Goal: Information Seeking & Learning: Learn about a topic

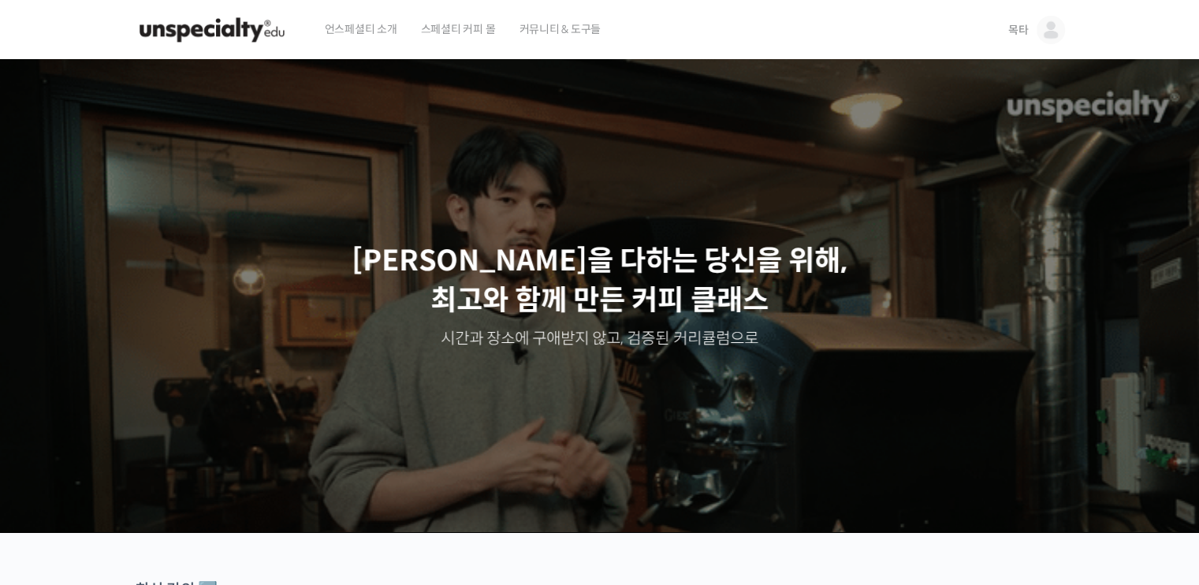
click at [1011, 31] on span "목타" at bounding box center [1018, 30] width 20 height 14
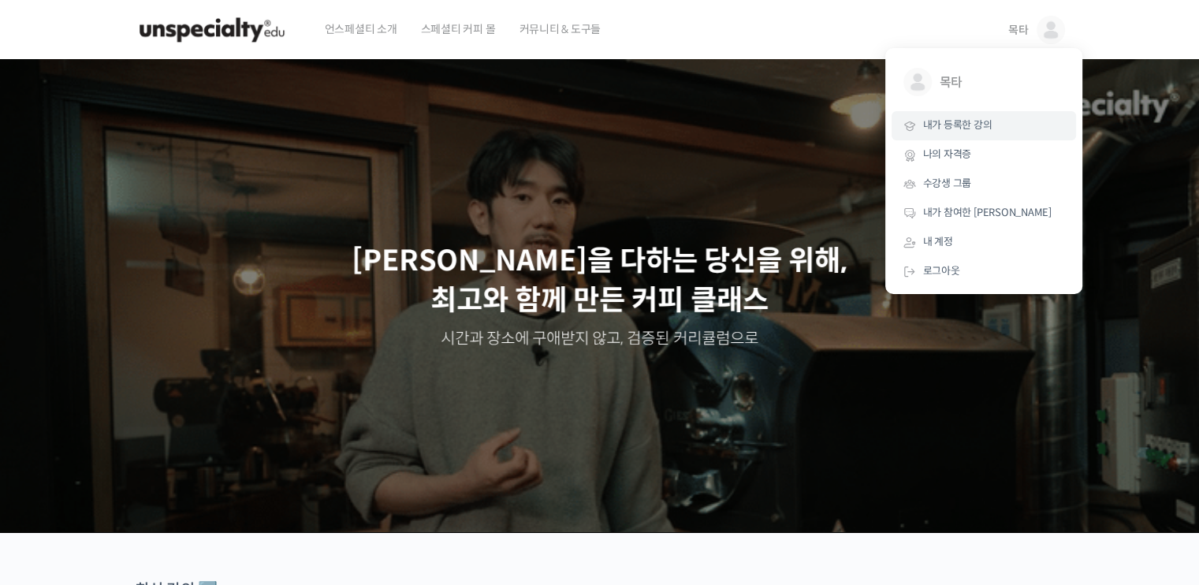
click at [956, 117] on link "내가 등록한 강의" at bounding box center [984, 125] width 184 height 29
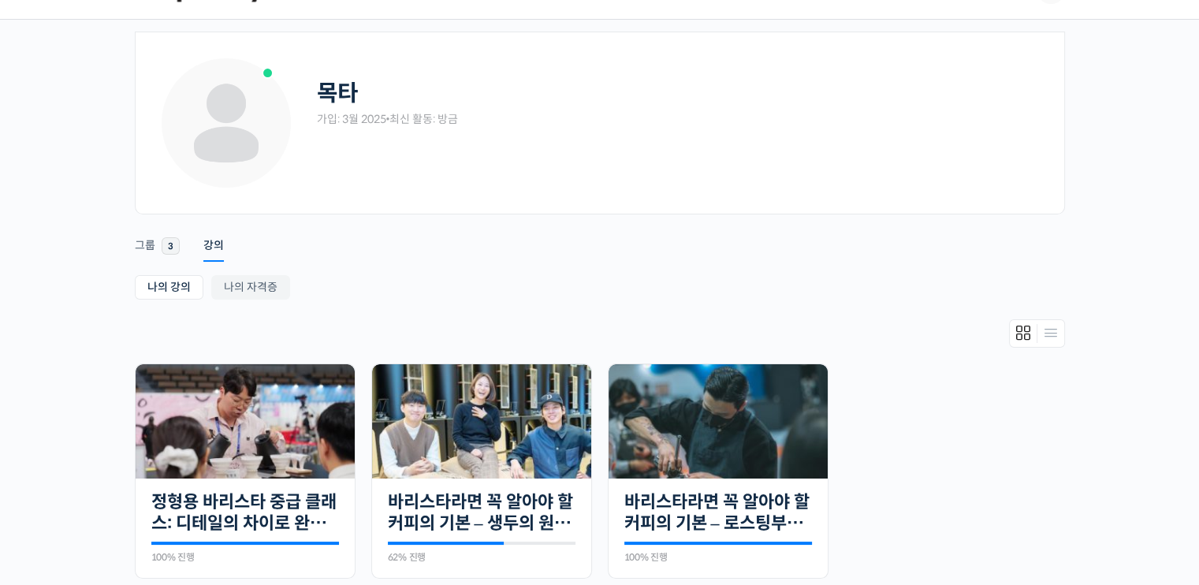
scroll to position [79, 0]
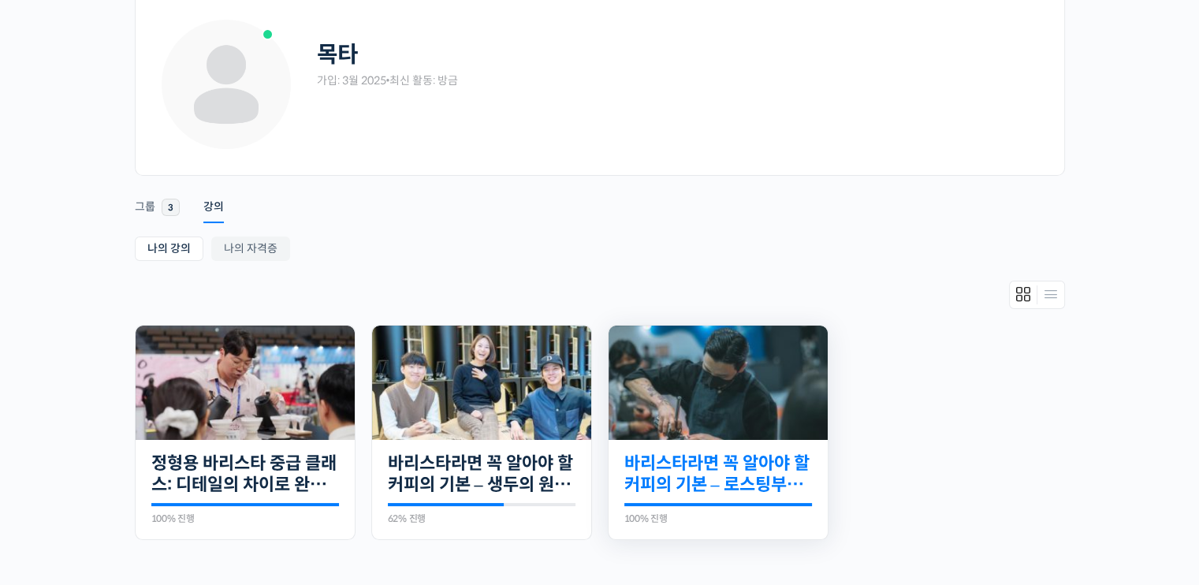
click at [719, 484] on link "바리스타라면 꼭 알아야 할 커피의 기본 – 로스팅부터 에스프레소까지" at bounding box center [718, 473] width 188 height 43
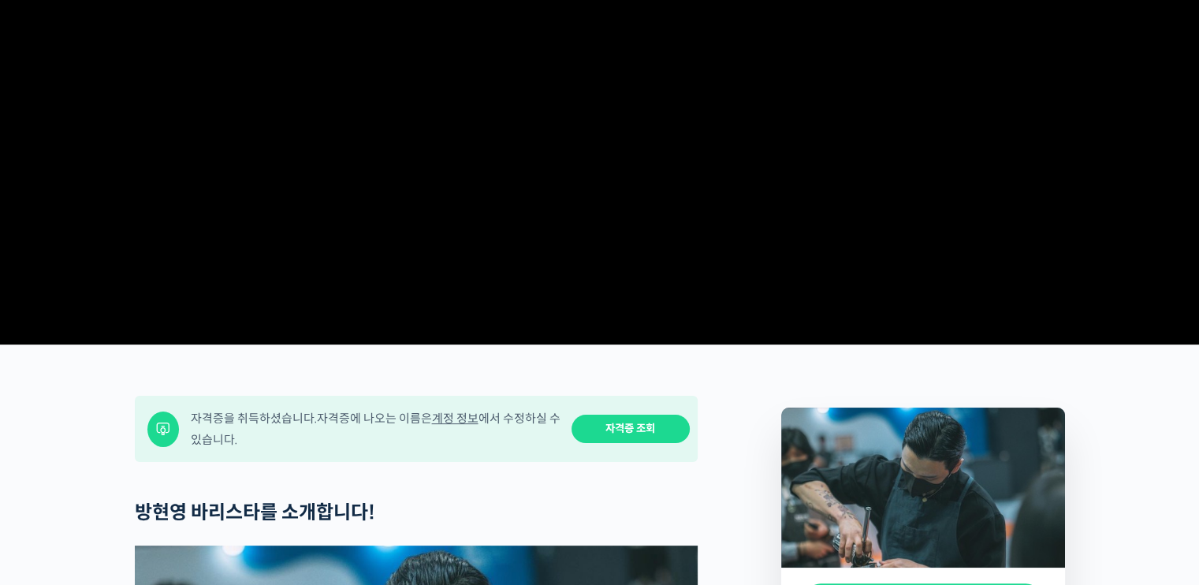
scroll to position [315, 0]
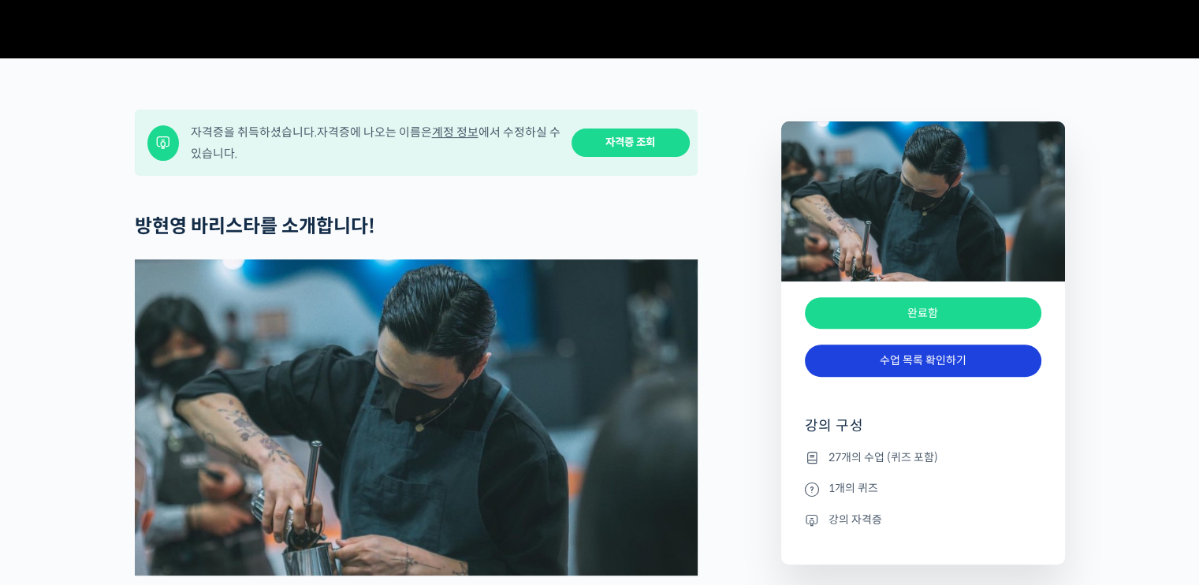
click at [899, 377] on link "수업 목록 확인하기" at bounding box center [923, 360] width 236 height 32
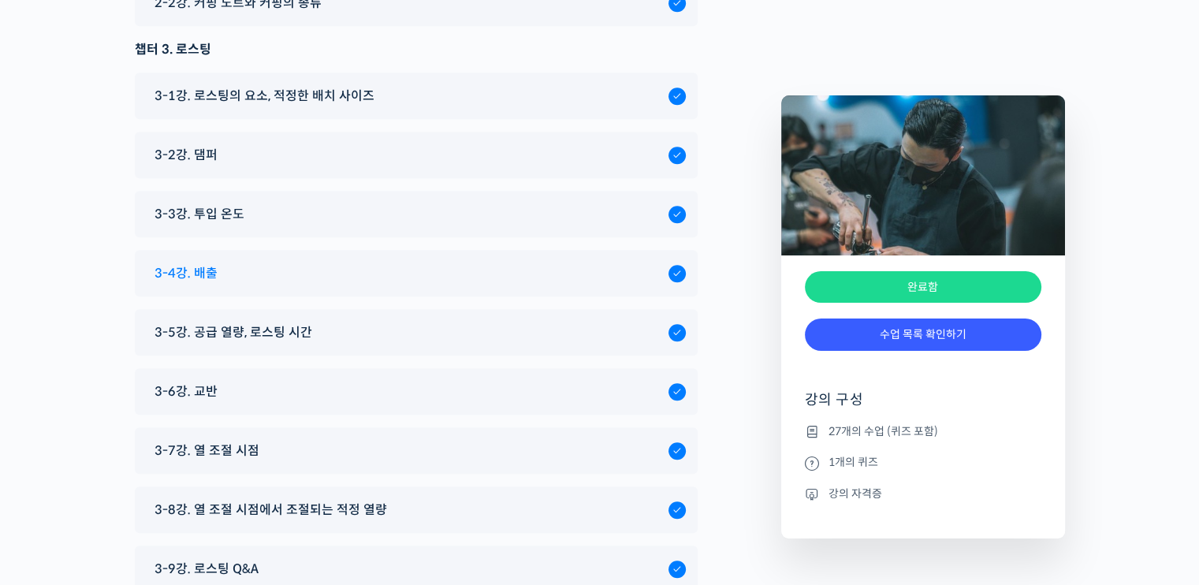
scroll to position [7038, 0]
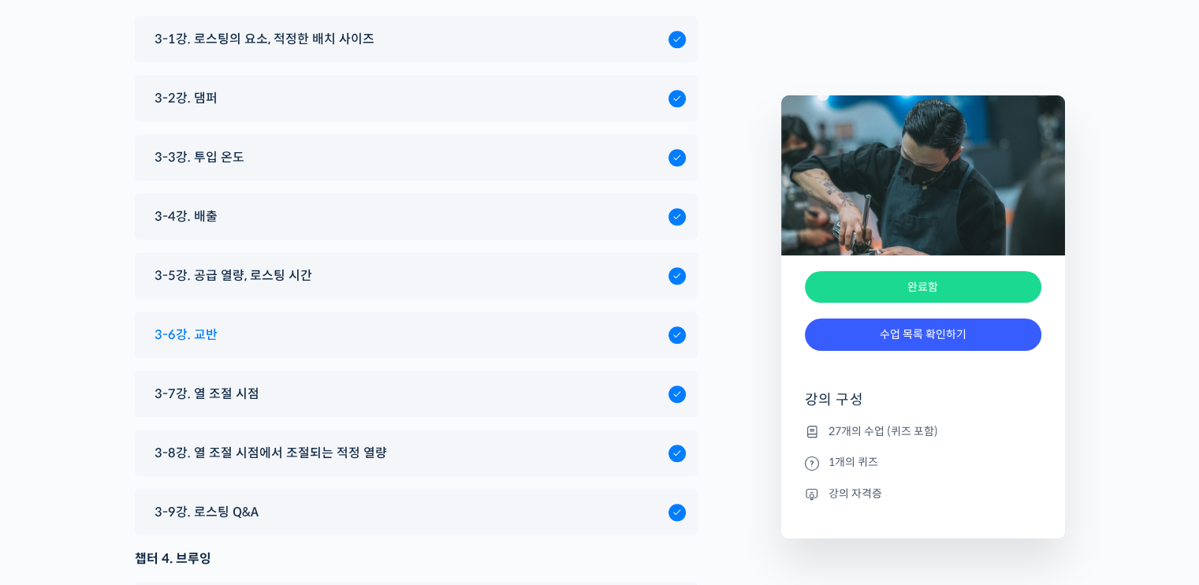
click at [224, 324] on div "3-6강. 교반" at bounding box center [408, 334] width 522 height 21
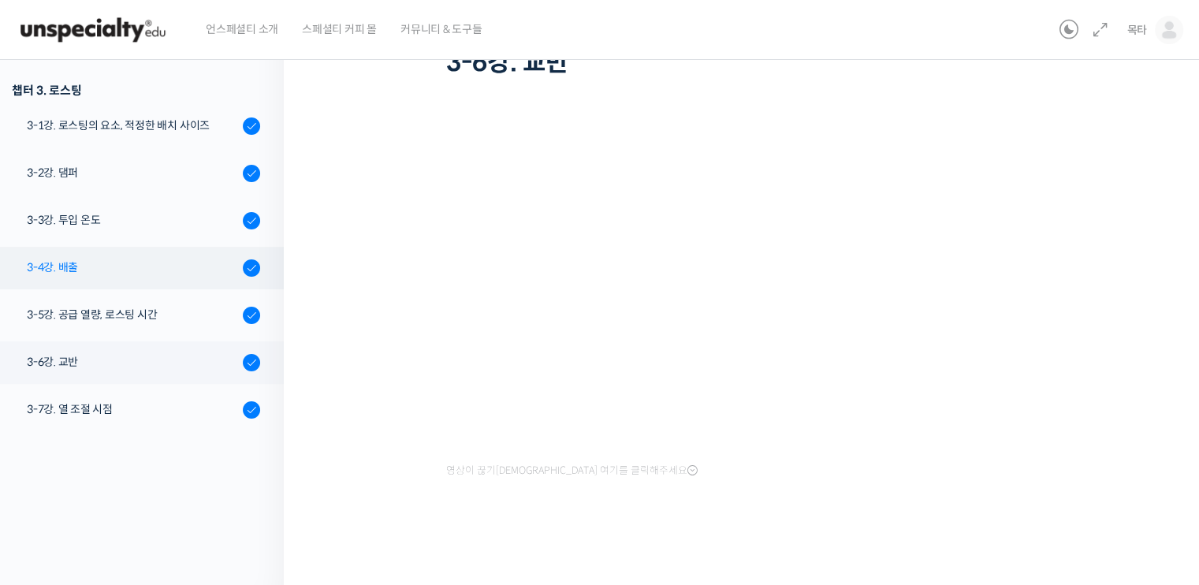
scroll to position [350, 0]
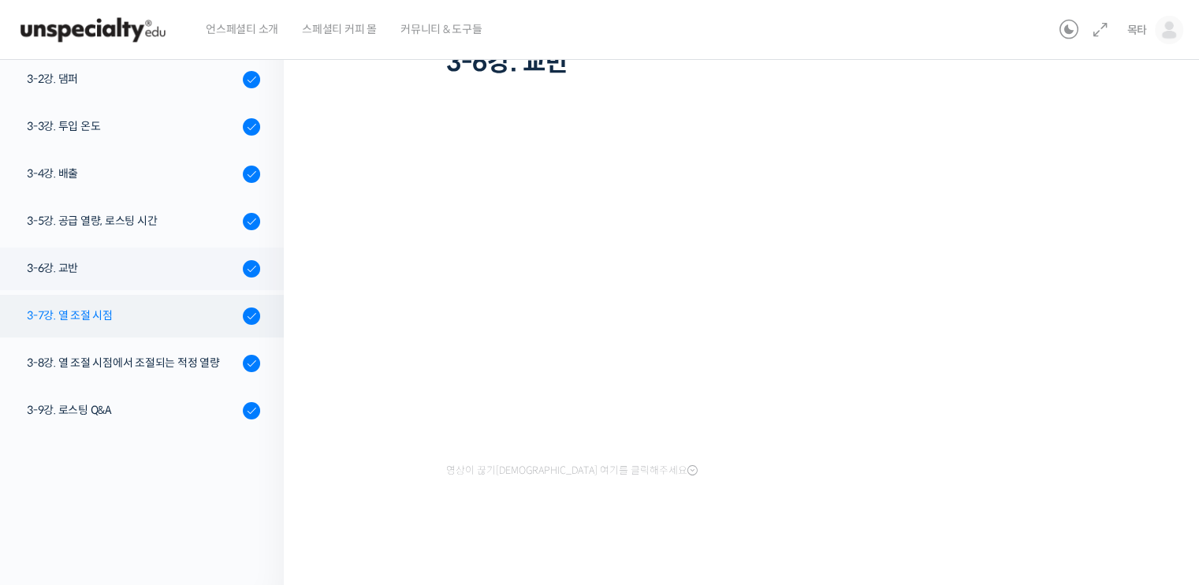
click at [105, 331] on link "3-7강. 열 조절 시점" at bounding box center [138, 316] width 292 height 43
